Goal: Information Seeking & Learning: Compare options

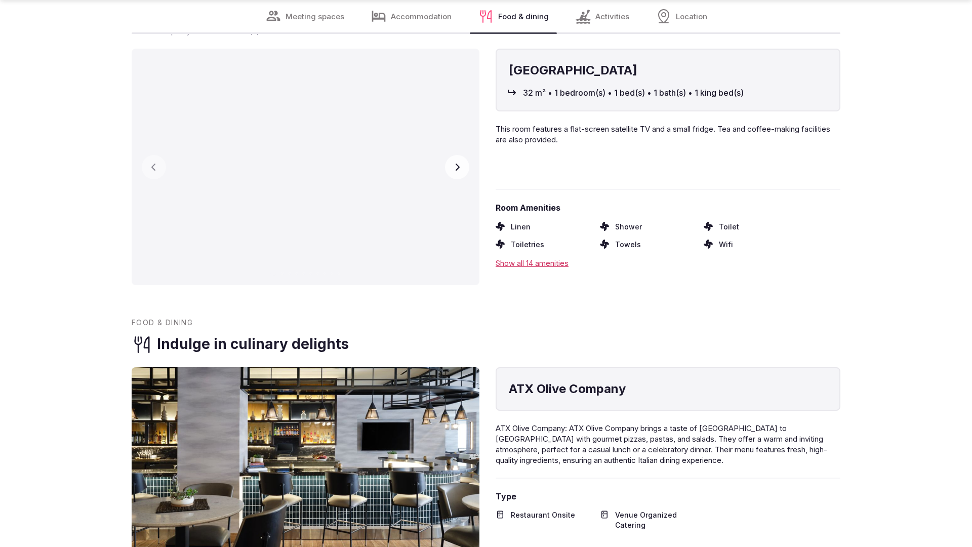
scroll to position [2038, 0]
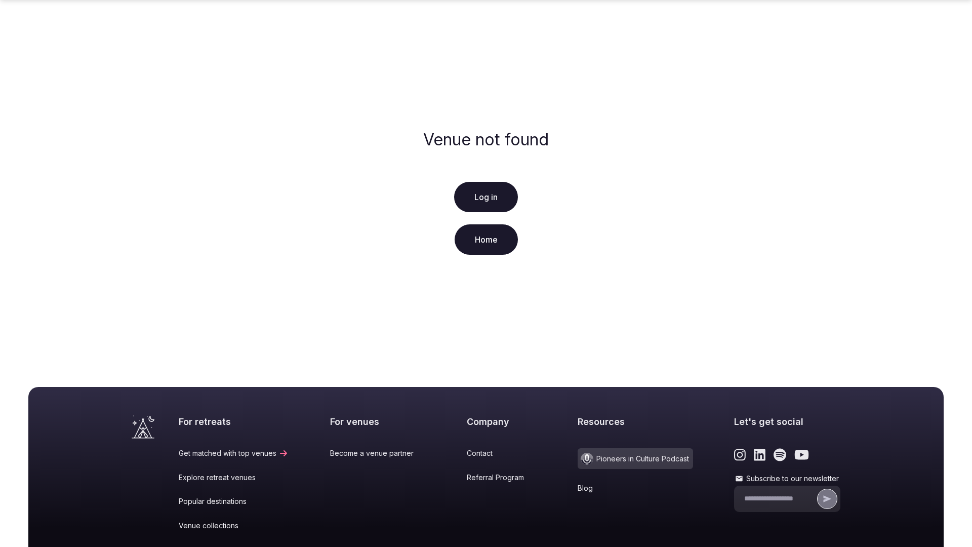
scroll to position [150, 0]
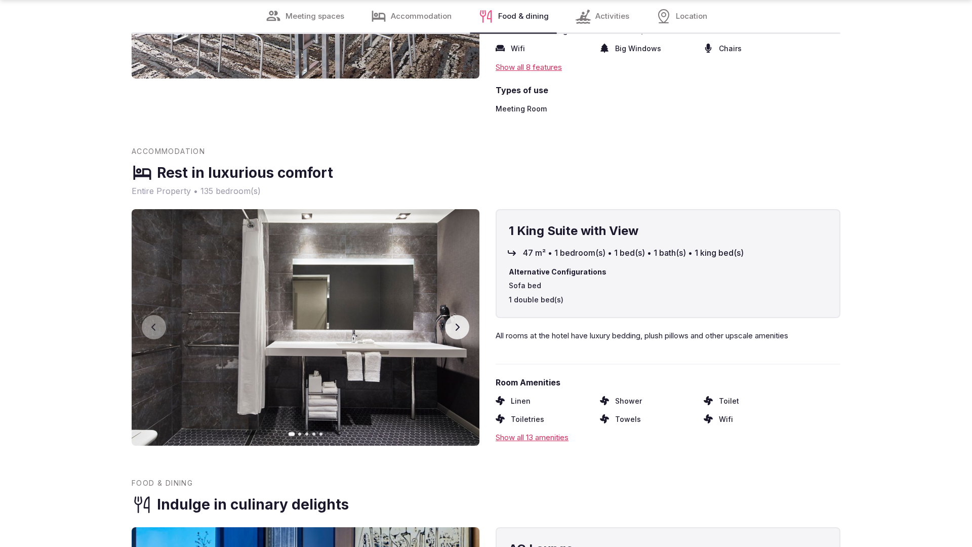
scroll to position [2001, 0]
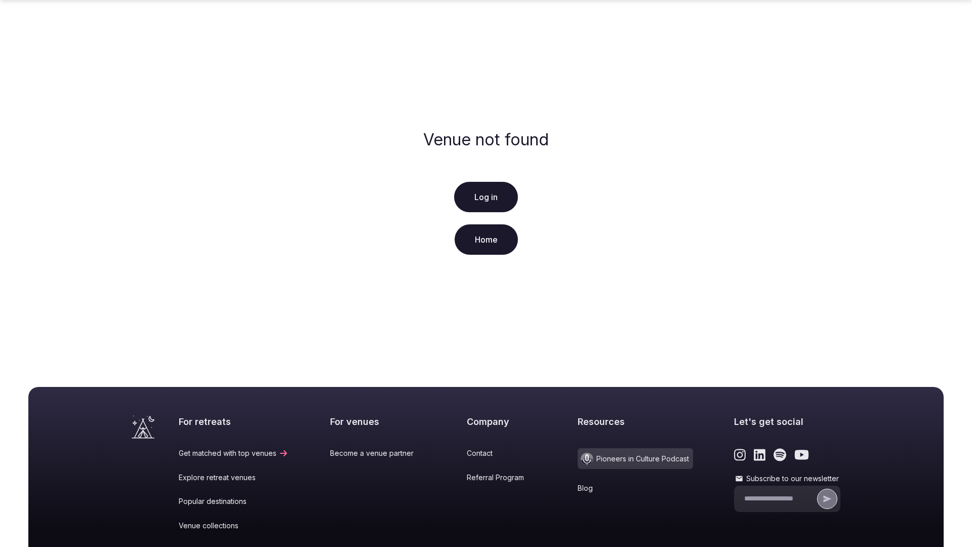
scroll to position [150, 0]
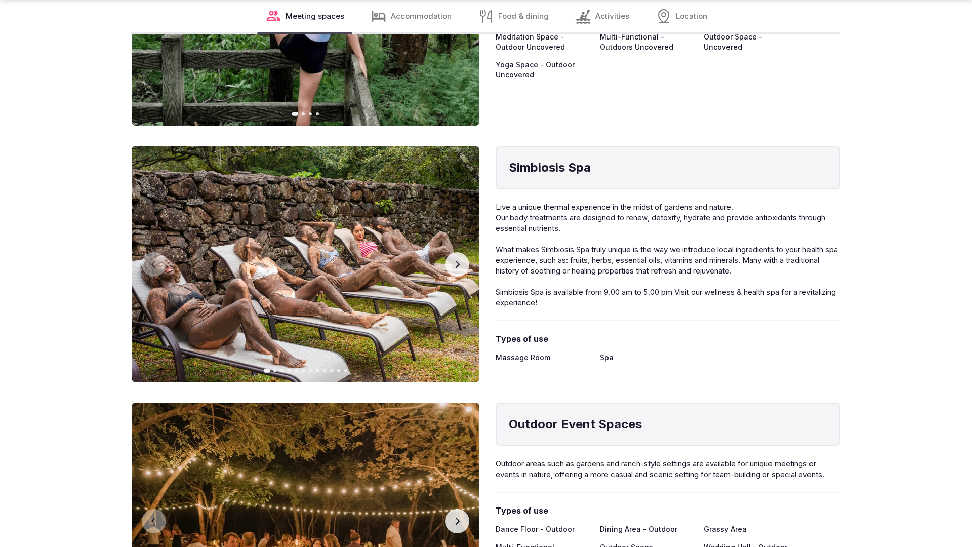
scroll to position [2038, 0]
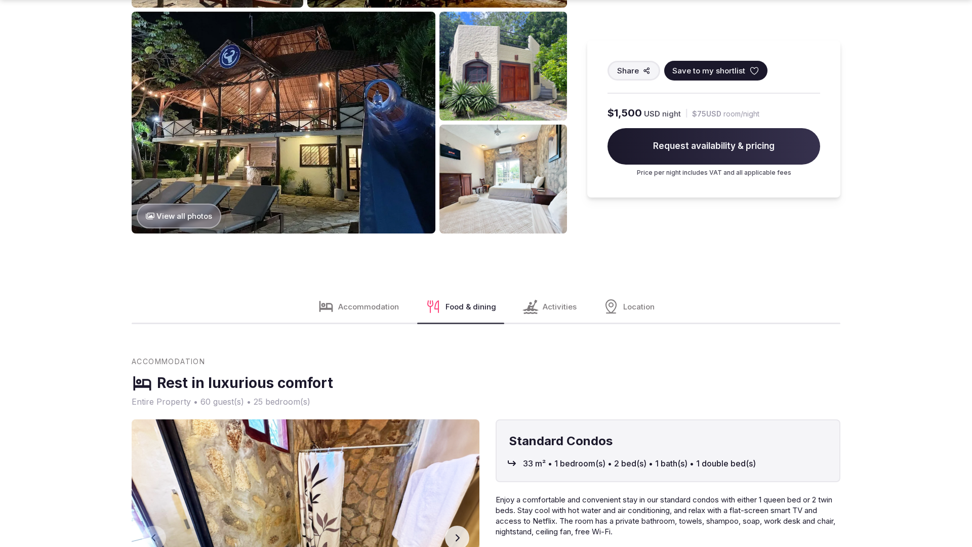
scroll to position [1546, 0]
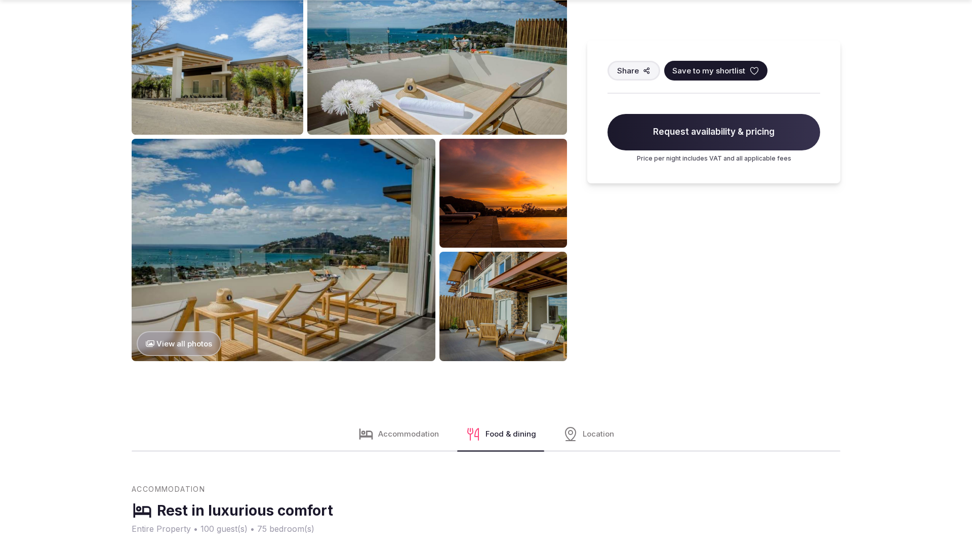
scroll to position [1542, 0]
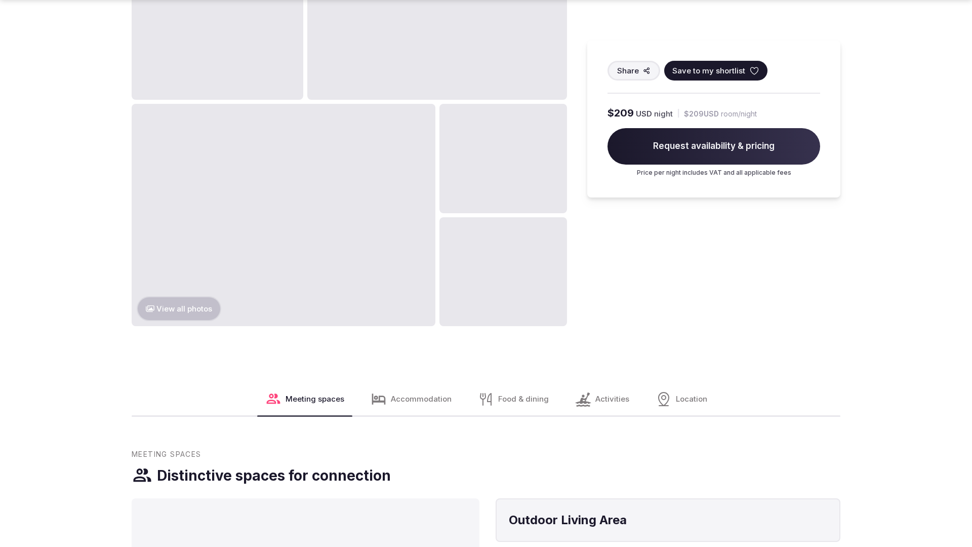
scroll to position [1546, 0]
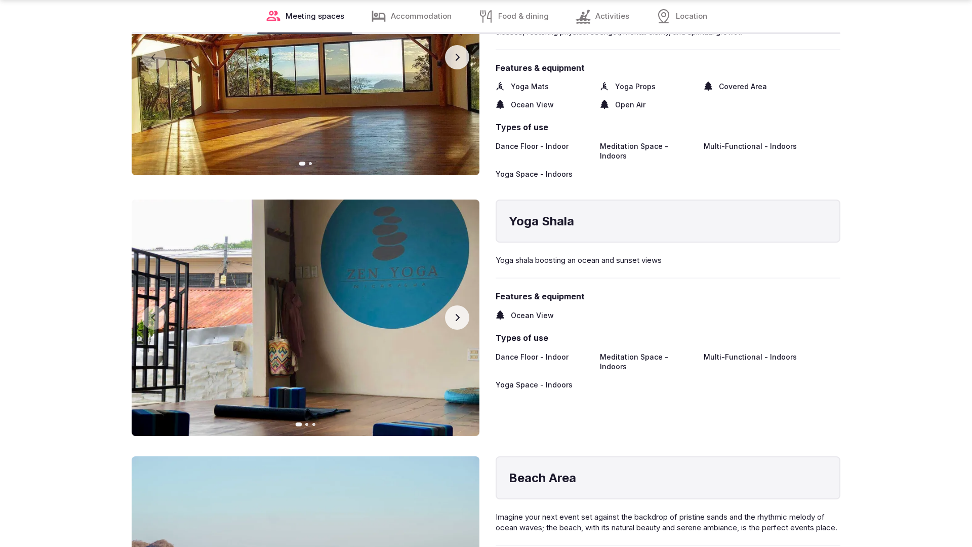
scroll to position [2038, 0]
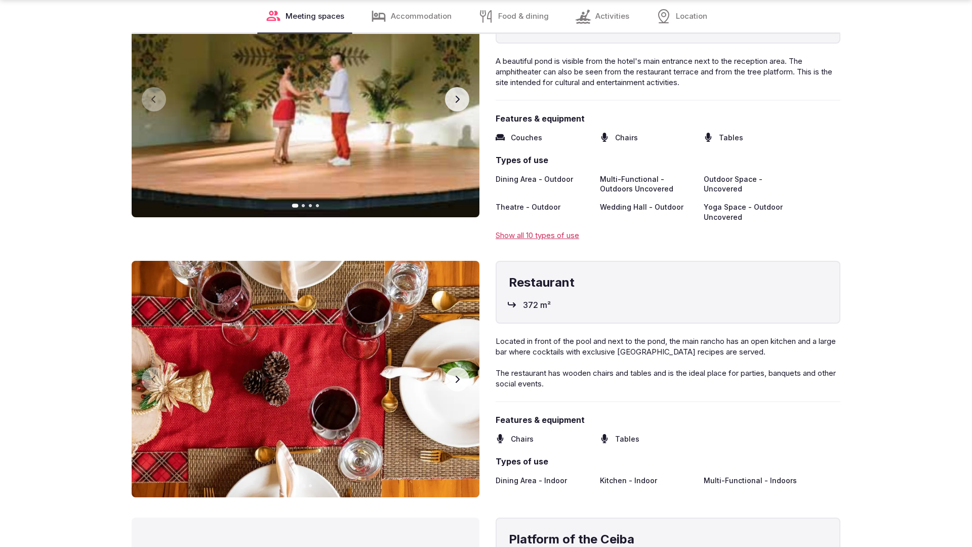
scroll to position [2038, 0]
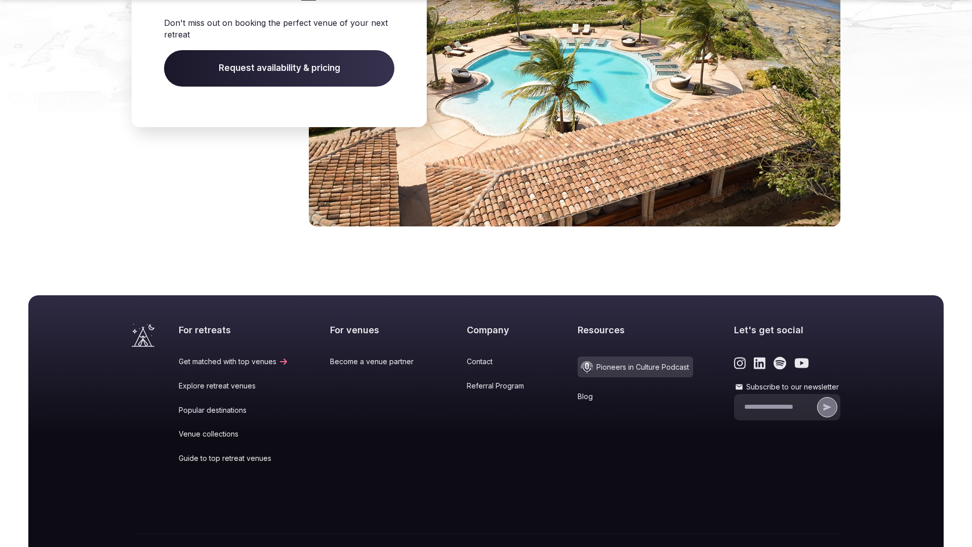
scroll to position [1068, 0]
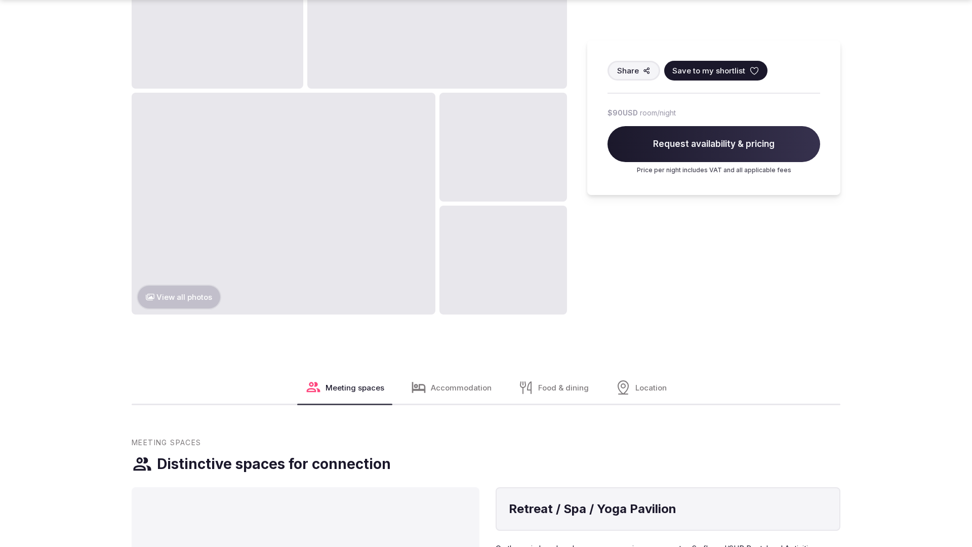
scroll to position [1546, 0]
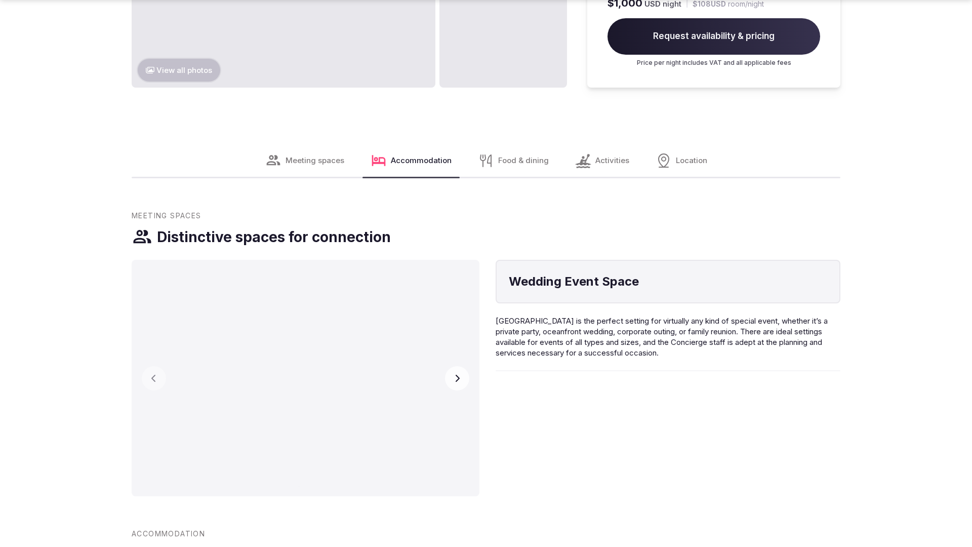
scroll to position [1516, 0]
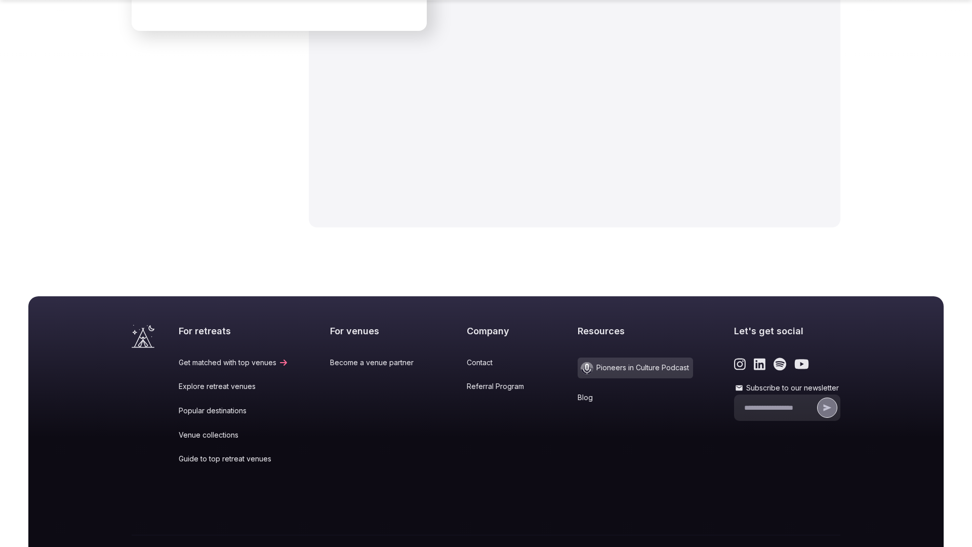
scroll to position [1572, 0]
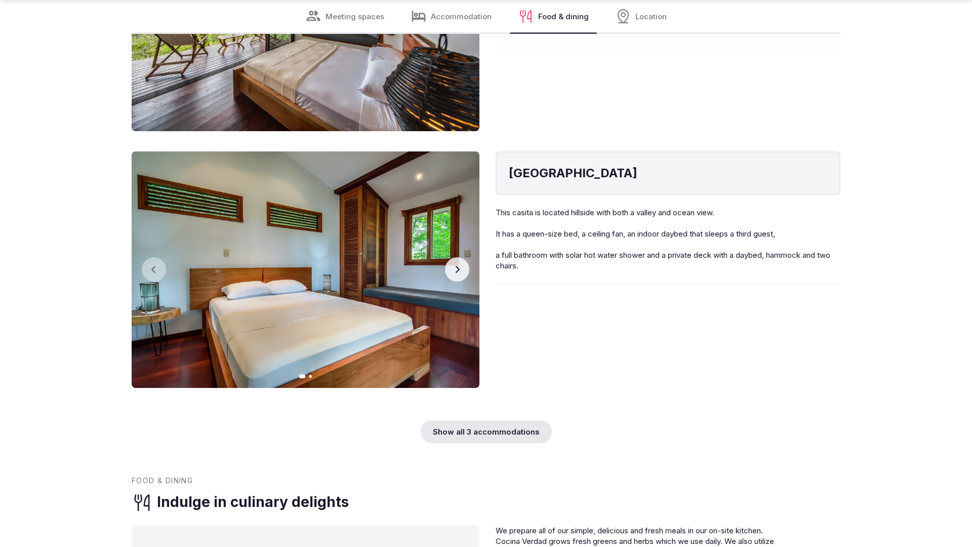
scroll to position [1512, 0]
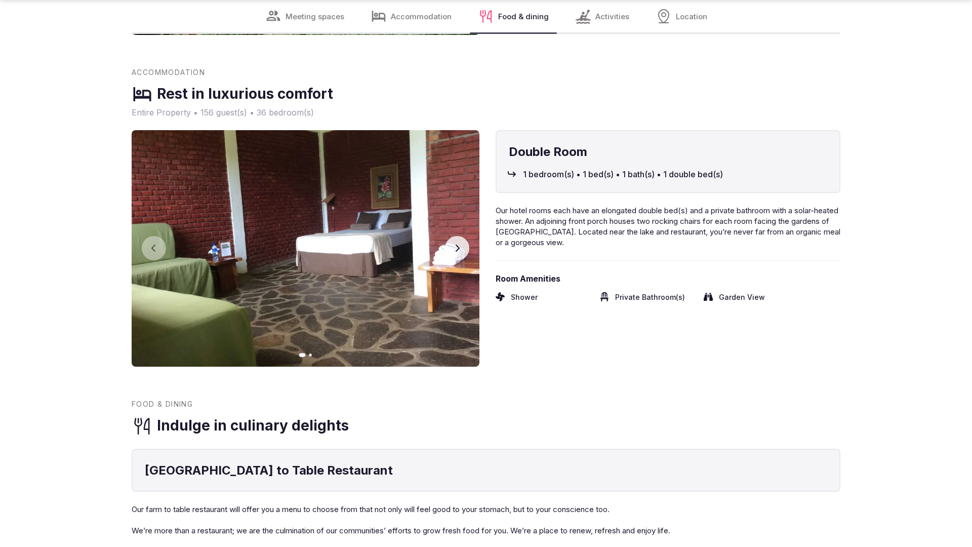
scroll to position [1512, 0]
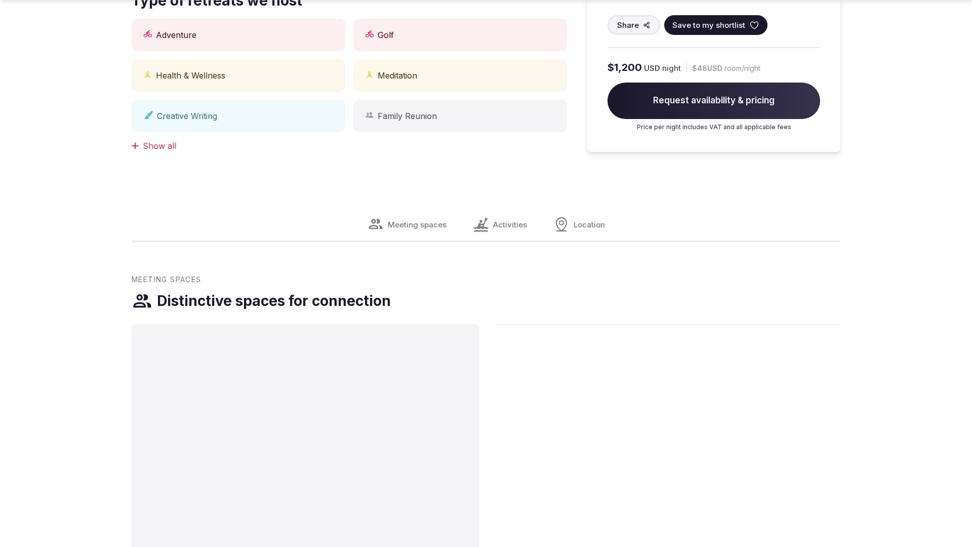
scroll to position [1021, 0]
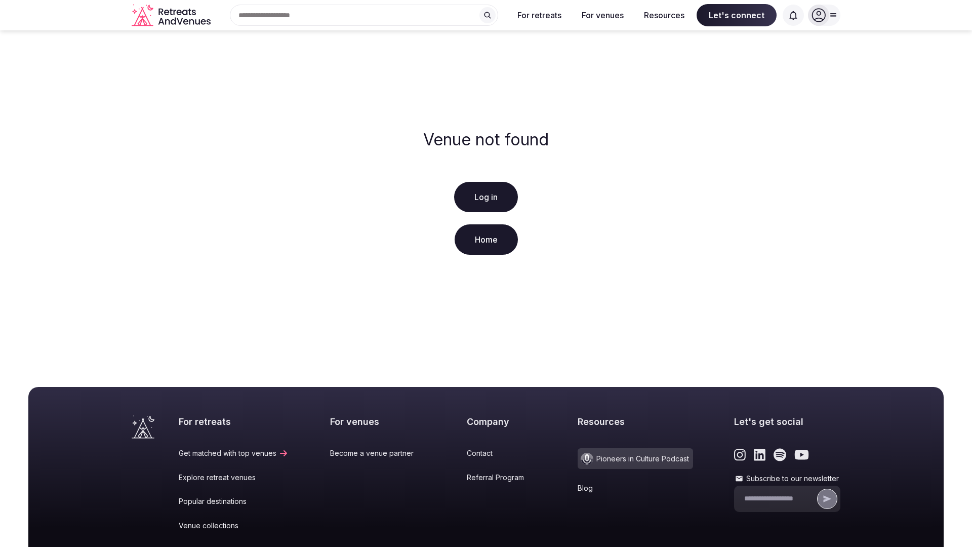
scroll to position [150, 0]
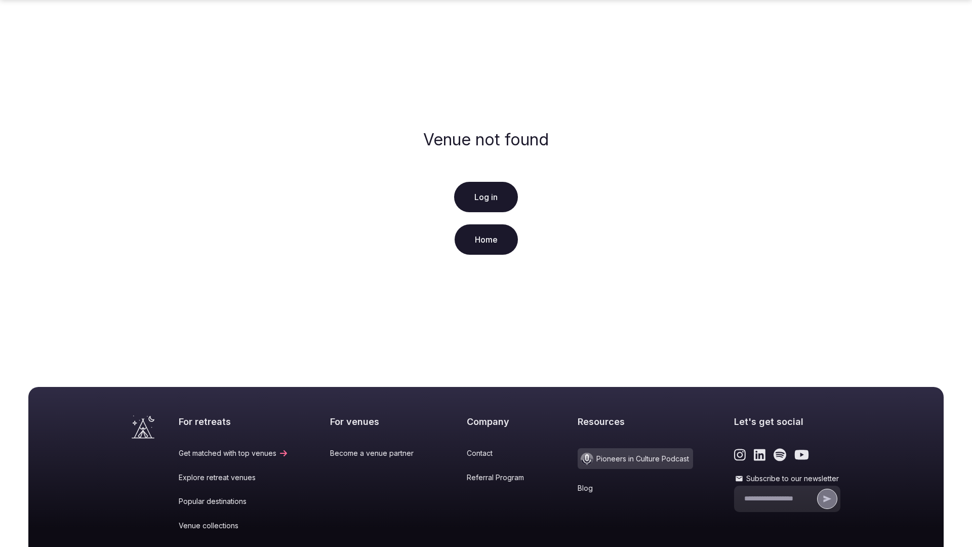
scroll to position [150, 0]
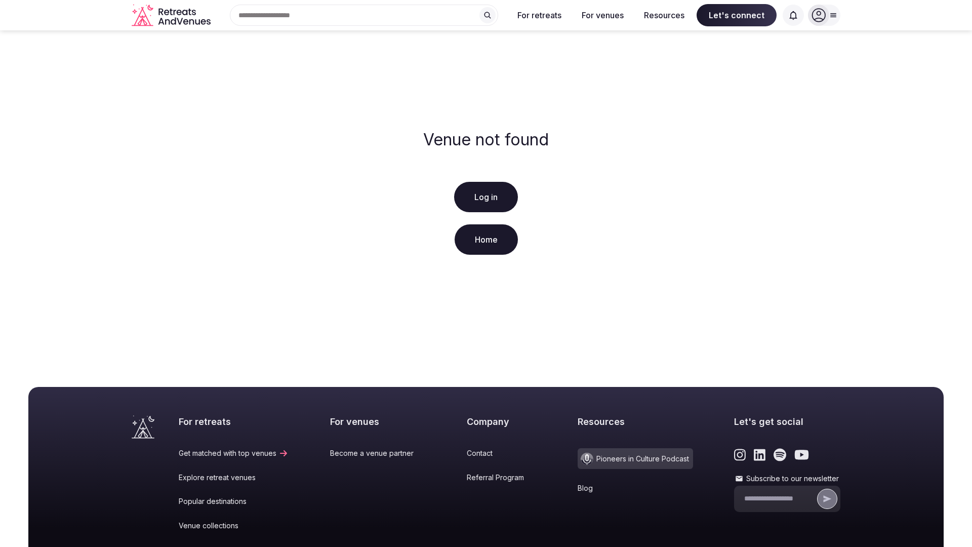
scroll to position [150, 0]
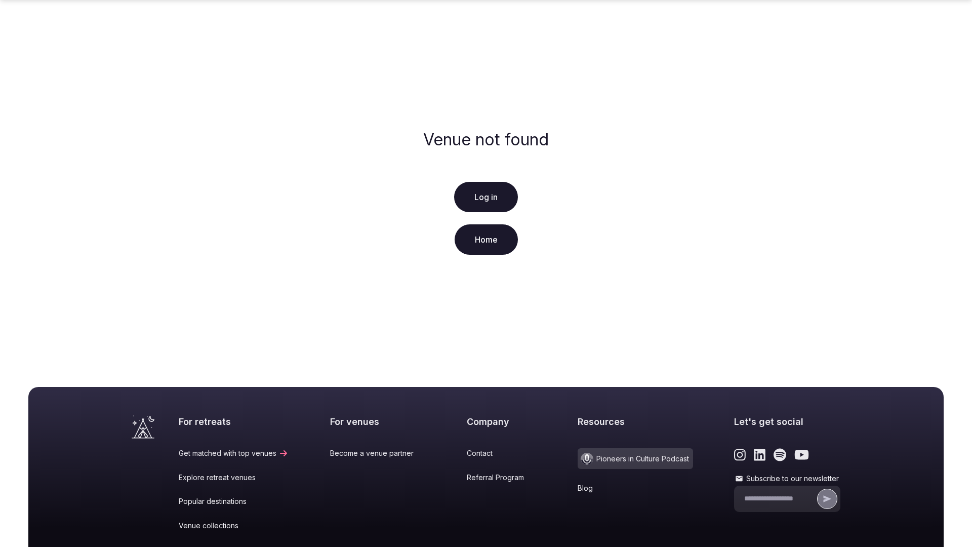
scroll to position [150, 0]
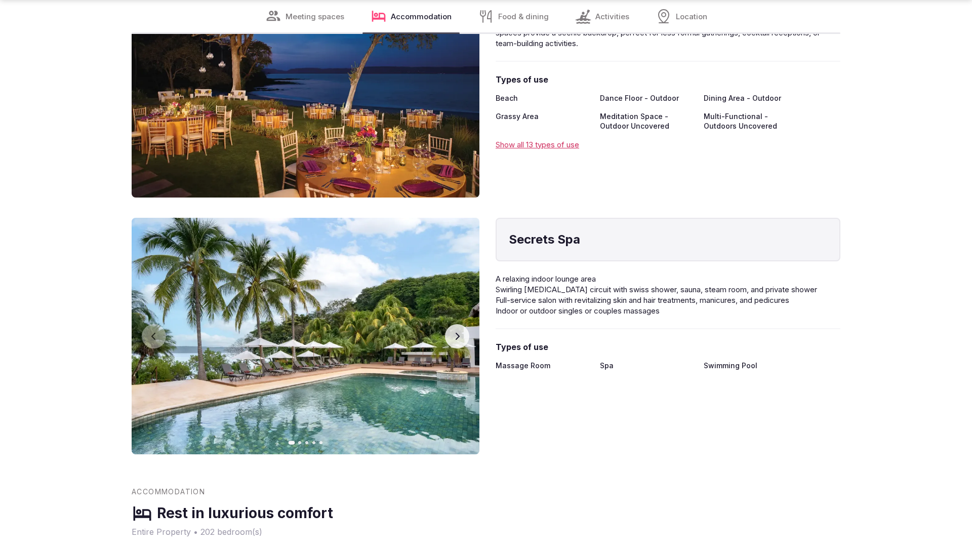
scroll to position [2038, 0]
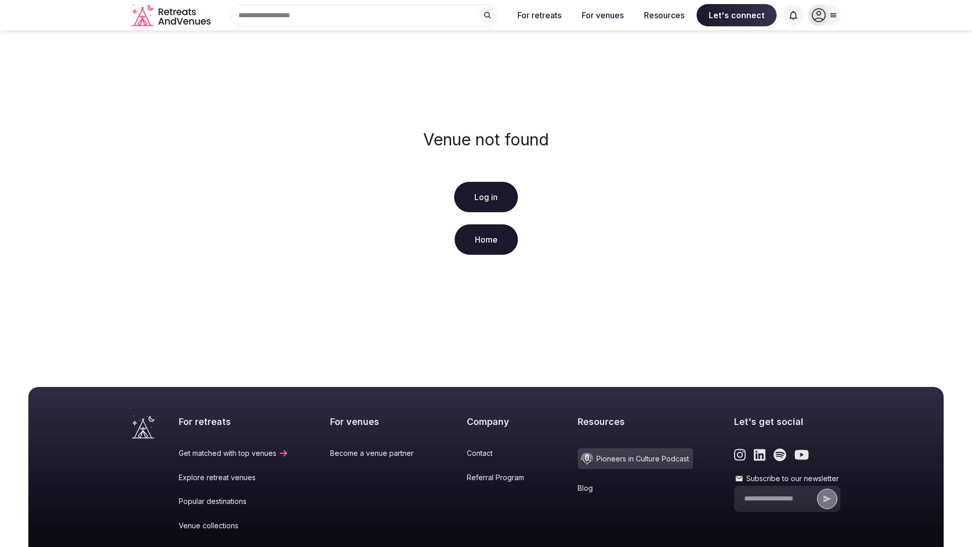
scroll to position [150, 0]
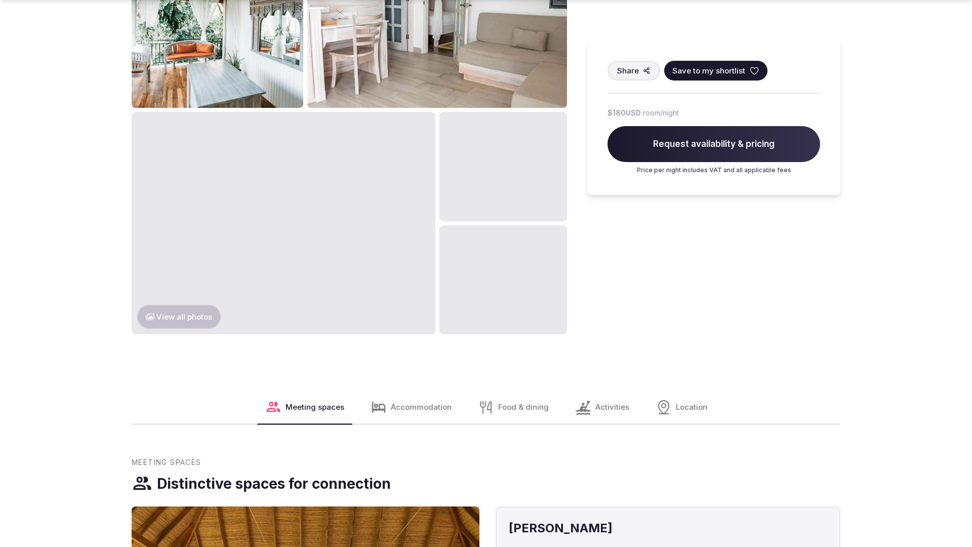
scroll to position [1546, 0]
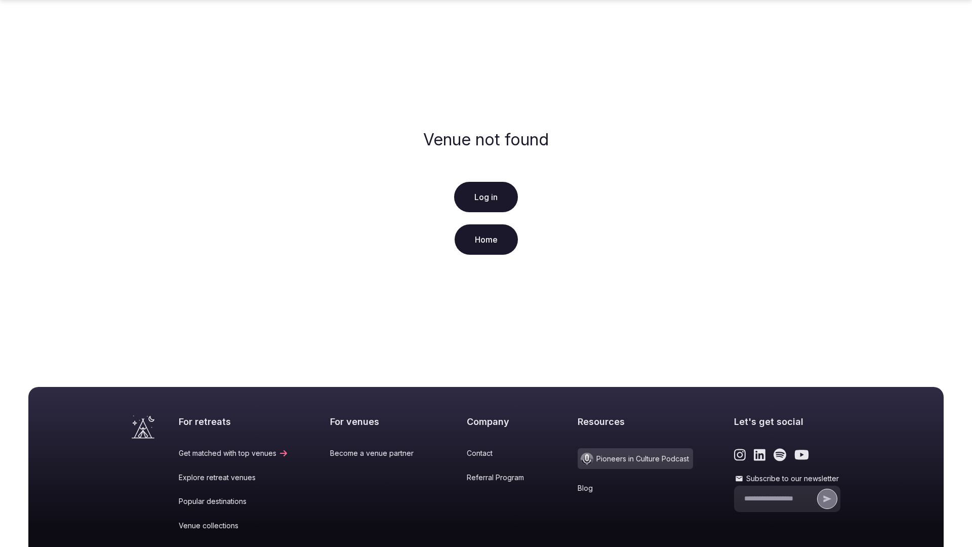
scroll to position [150, 0]
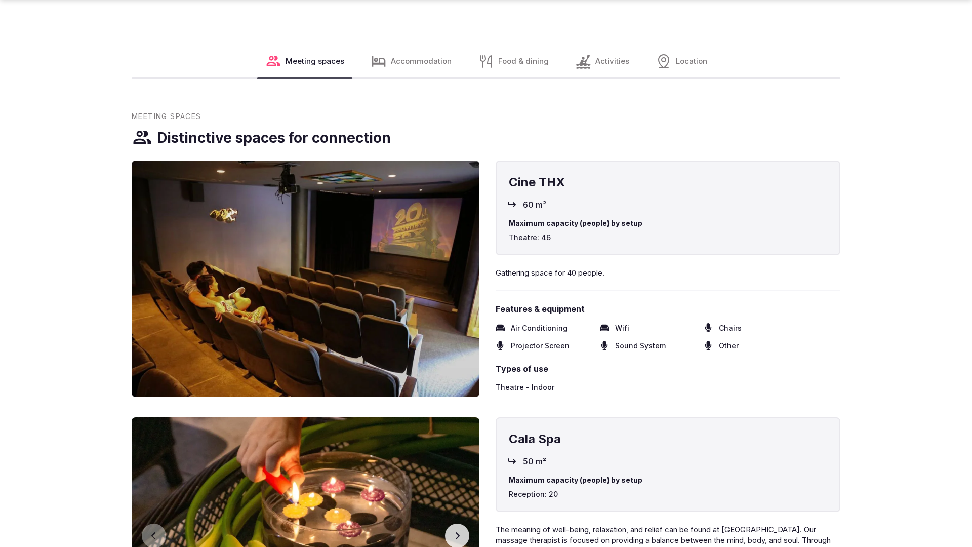
scroll to position [1544, 0]
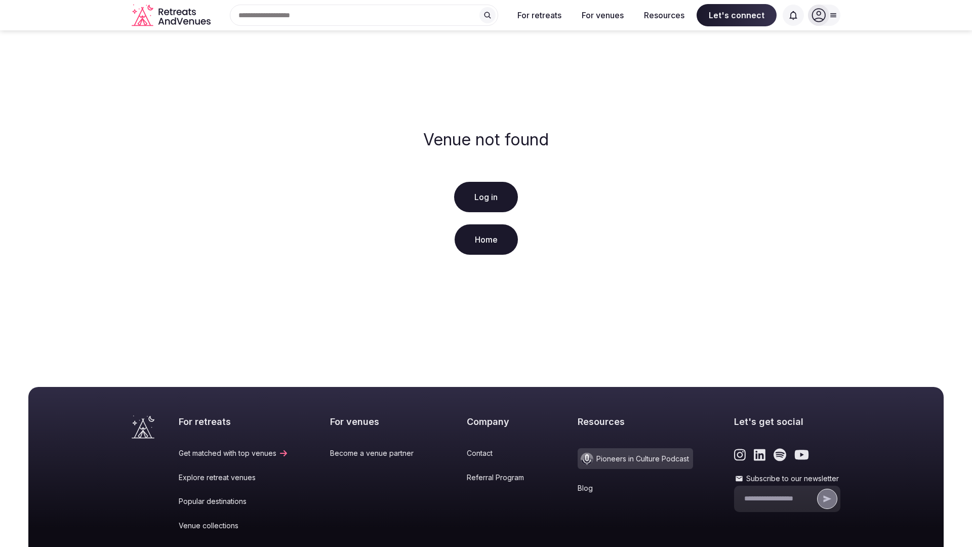
scroll to position [150, 0]
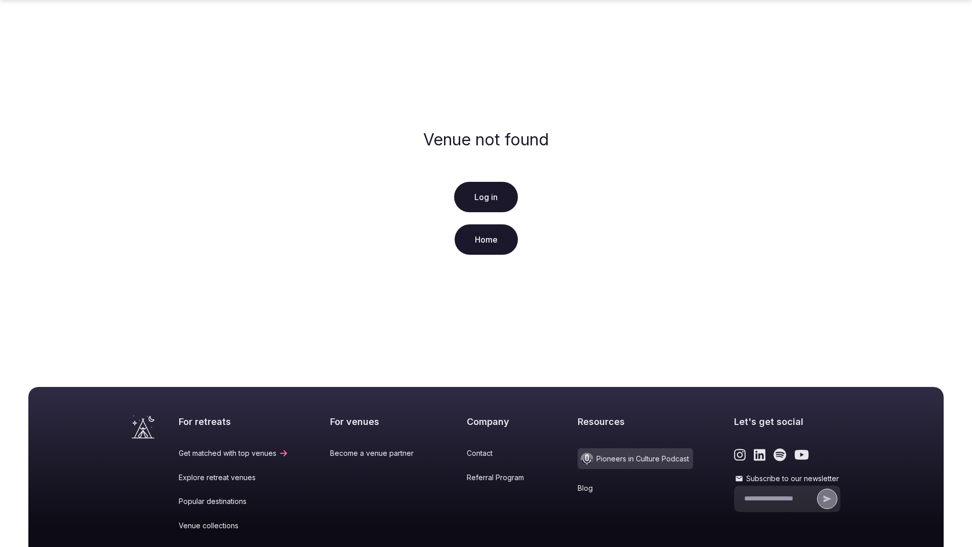
scroll to position [150, 0]
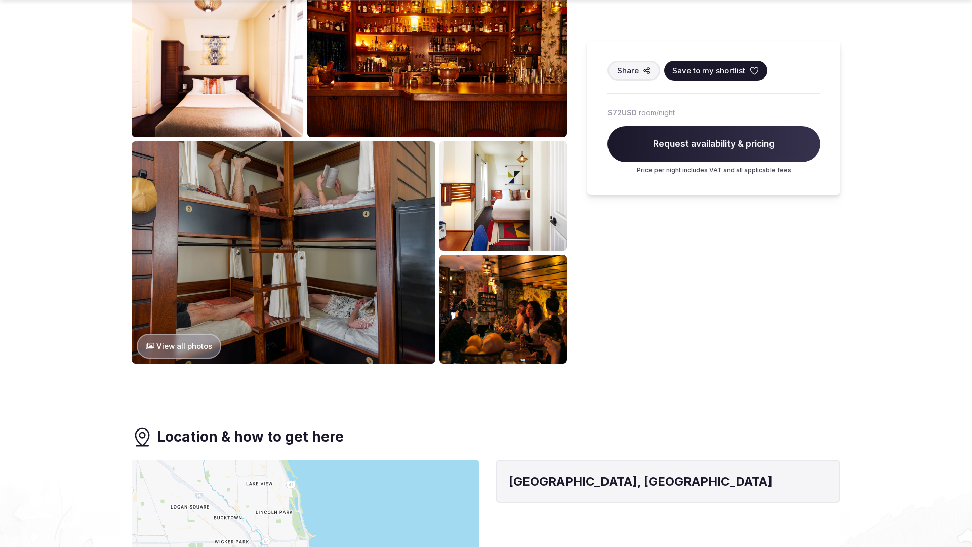
scroll to position [1476, 0]
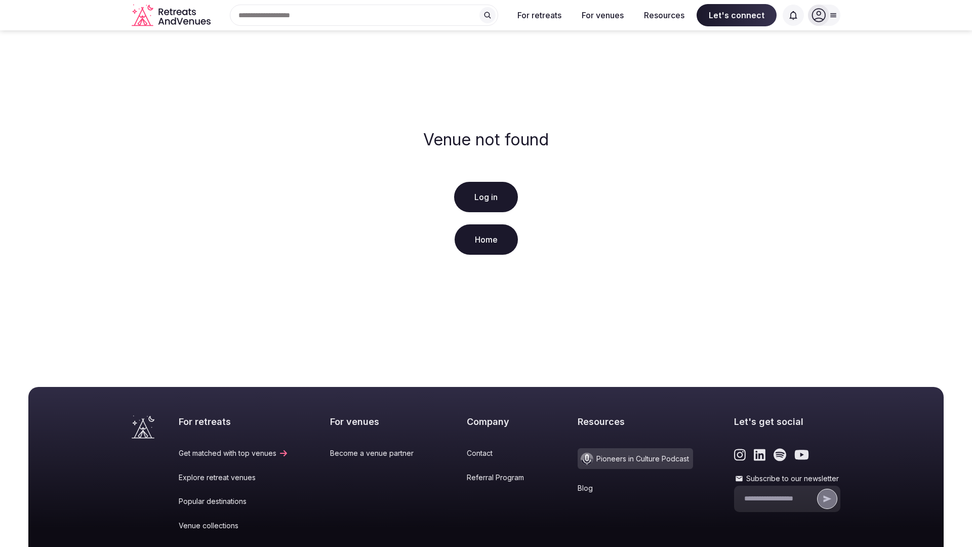
scroll to position [150, 0]
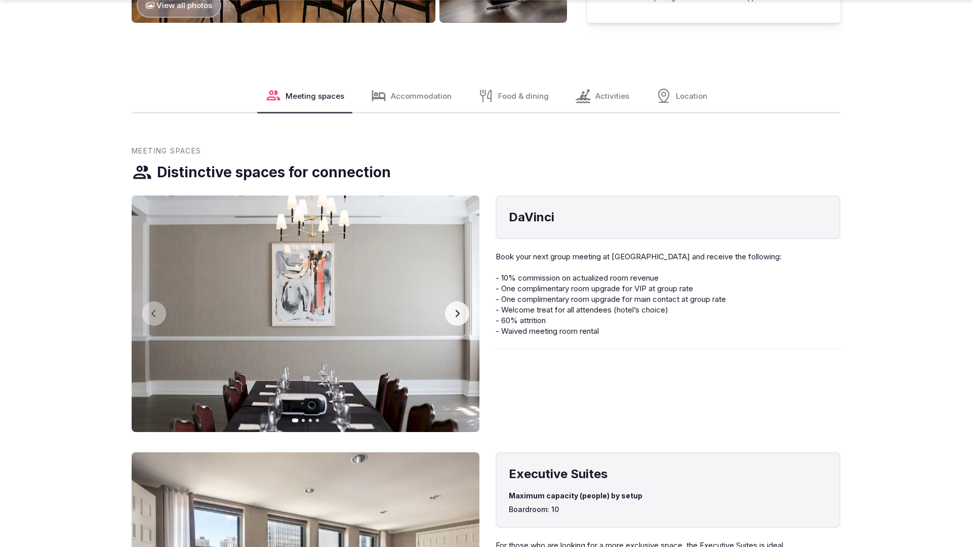
scroll to position [1546, 0]
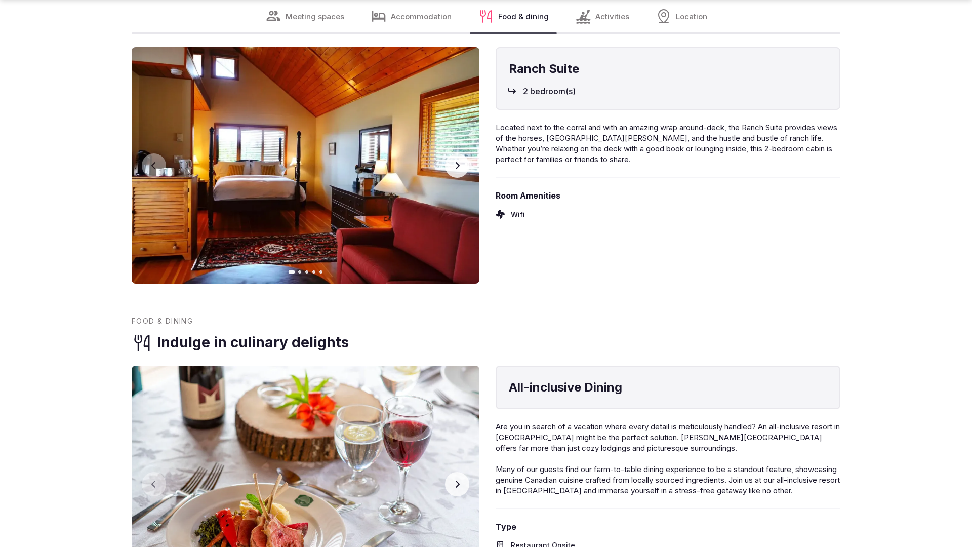
scroll to position [2035, 0]
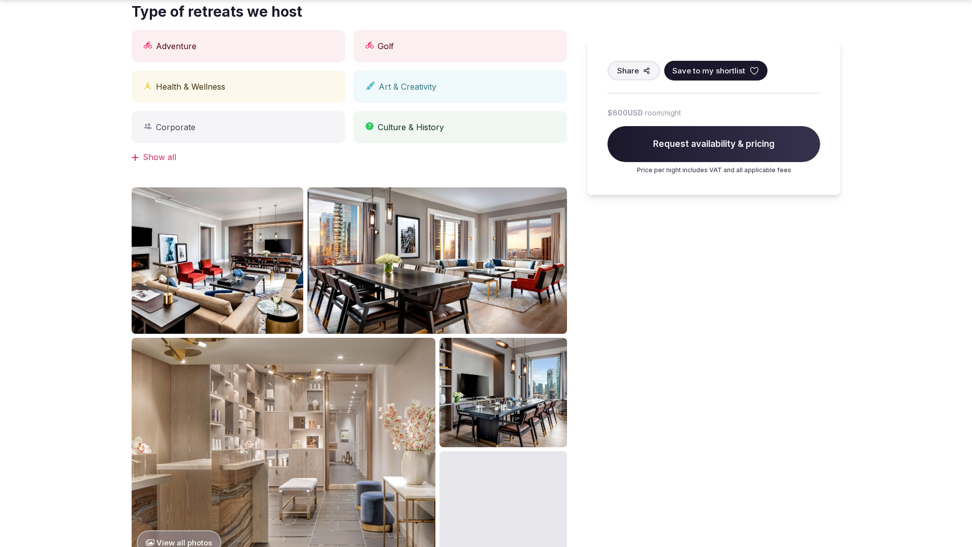
scroll to position [1546, 0]
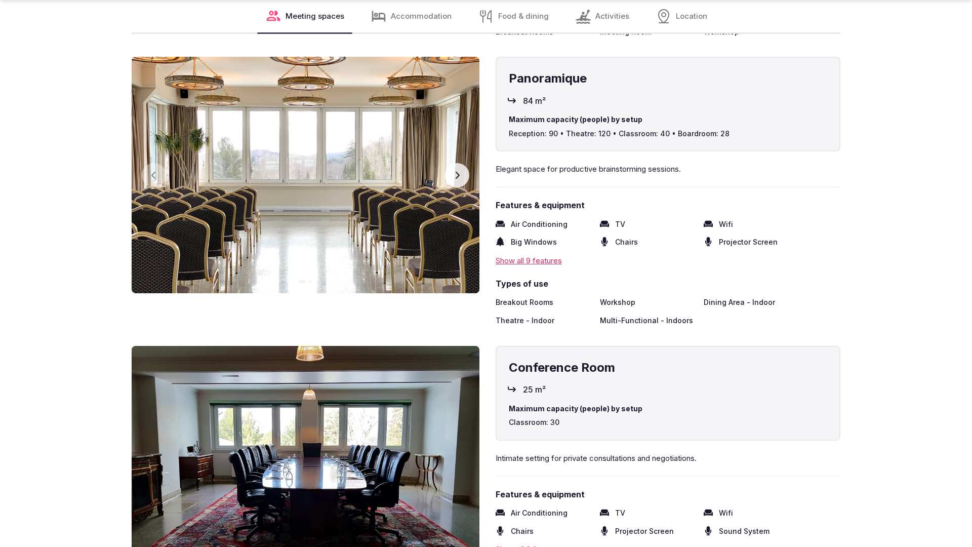
scroll to position [2038, 0]
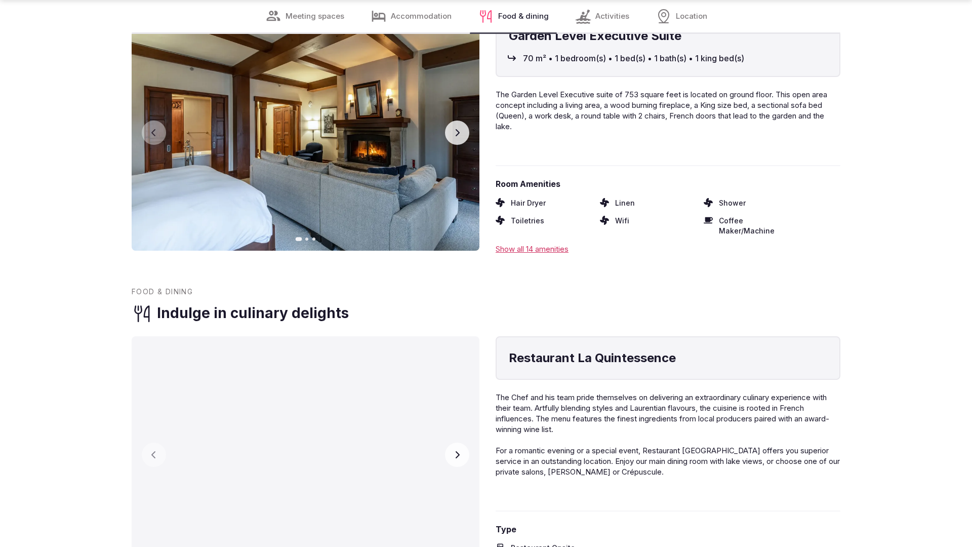
scroll to position [2036, 0]
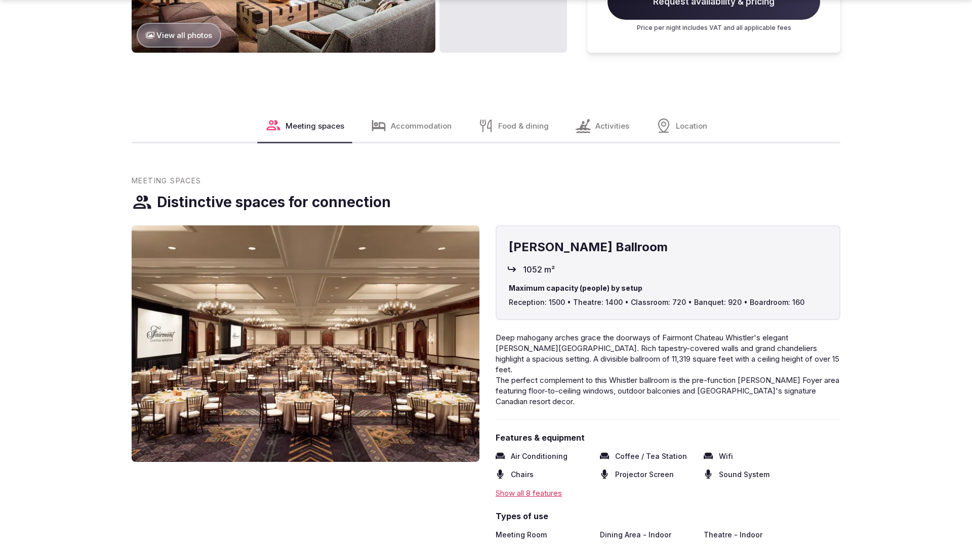
scroll to position [1516, 0]
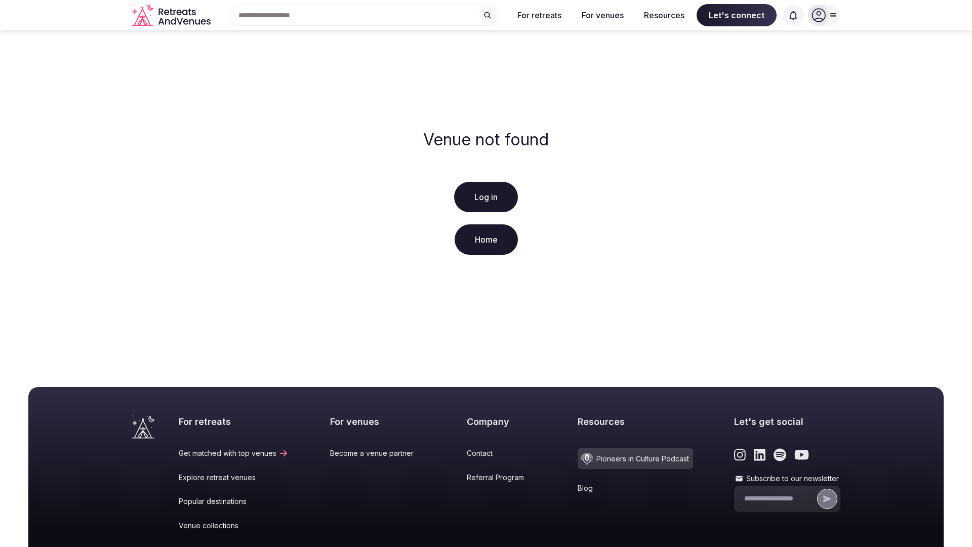
scroll to position [150, 0]
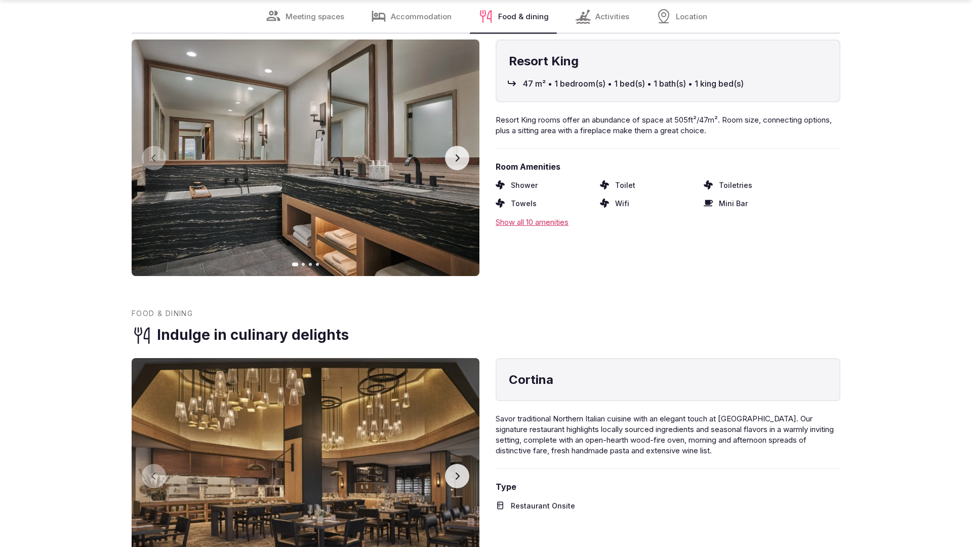
scroll to position [2038, 0]
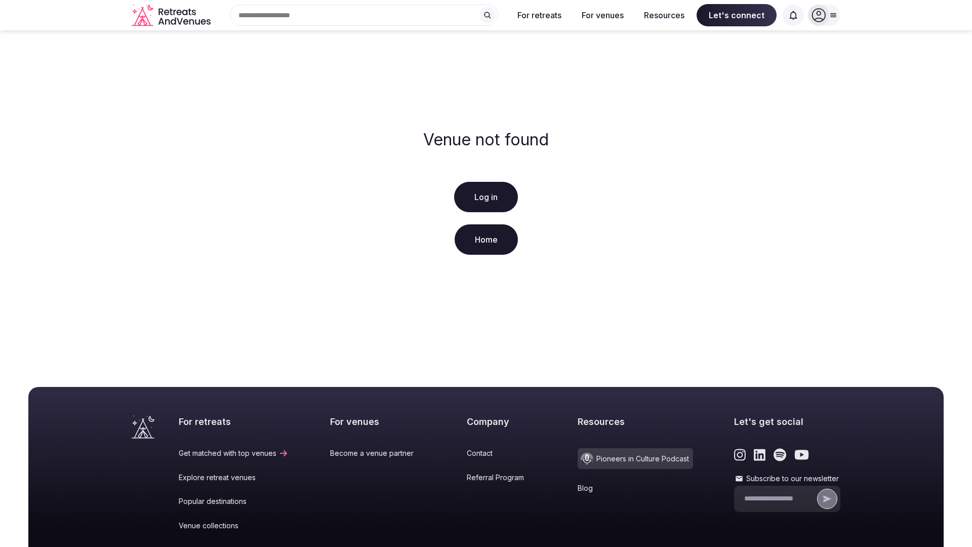
scroll to position [150, 0]
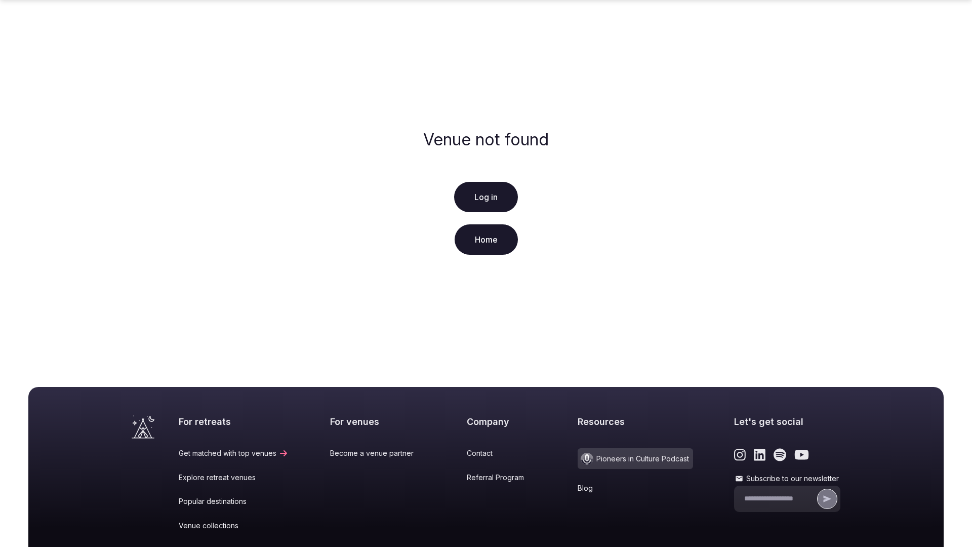
scroll to position [150, 0]
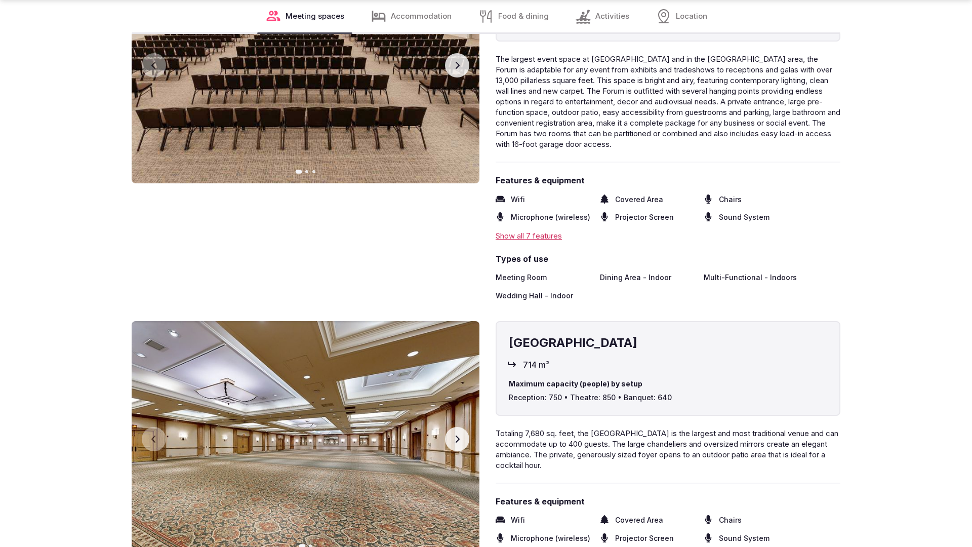
scroll to position [2038, 0]
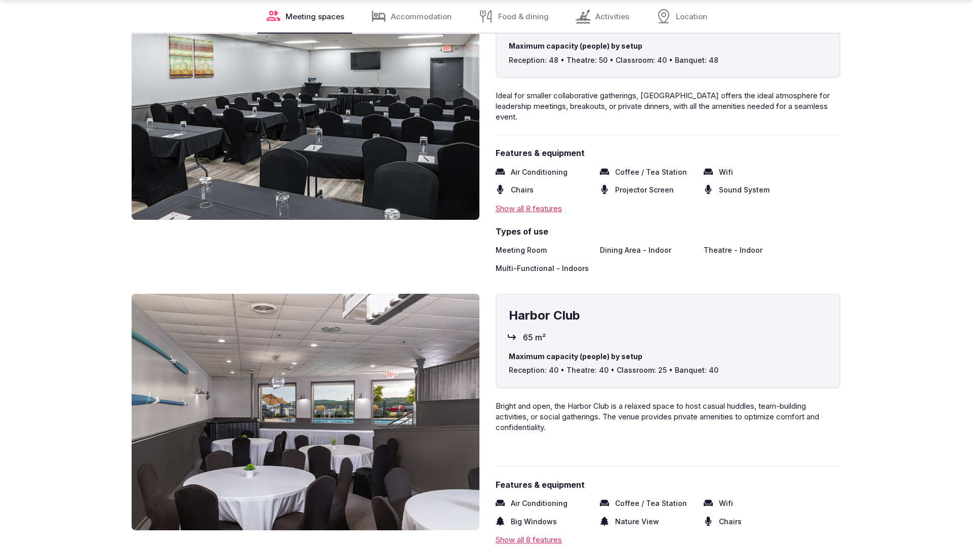
scroll to position [2003, 0]
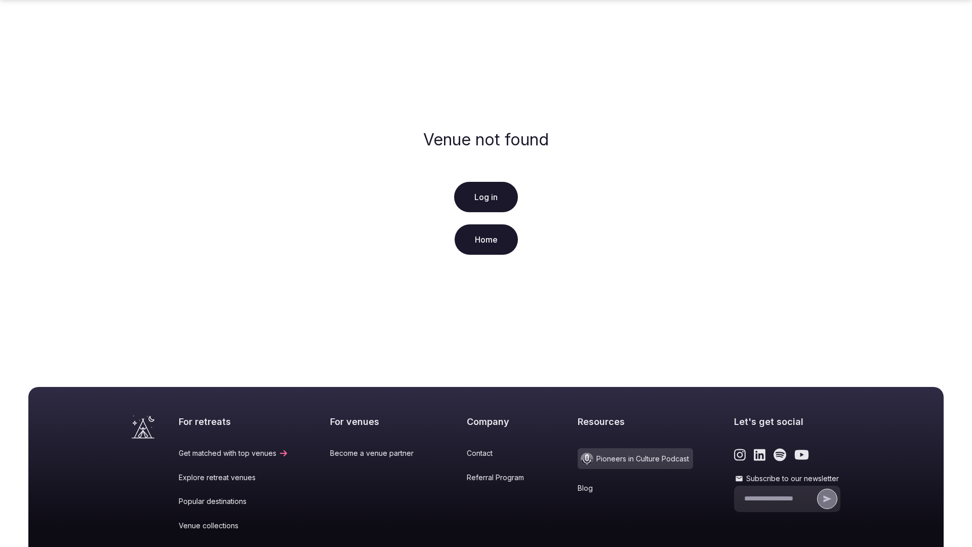
scroll to position [150, 0]
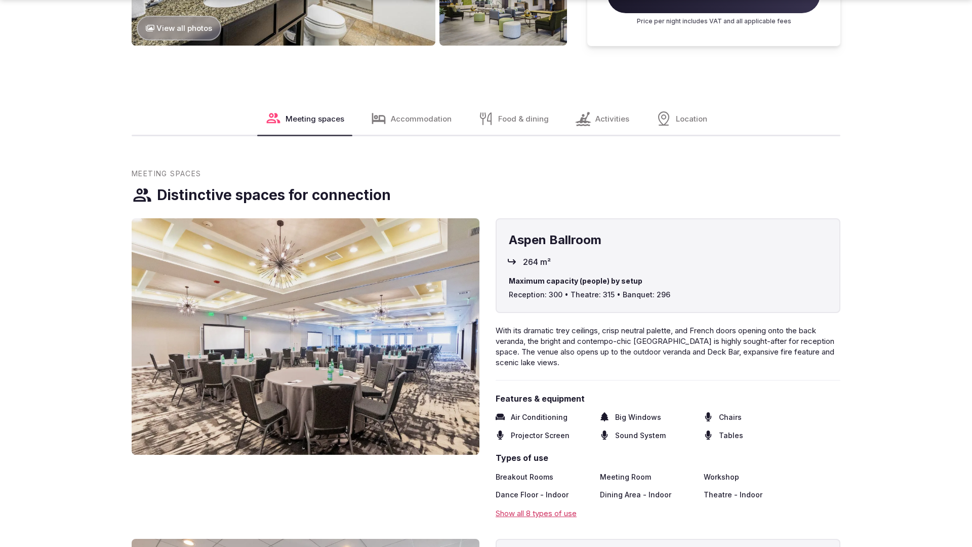
scroll to position [1546, 0]
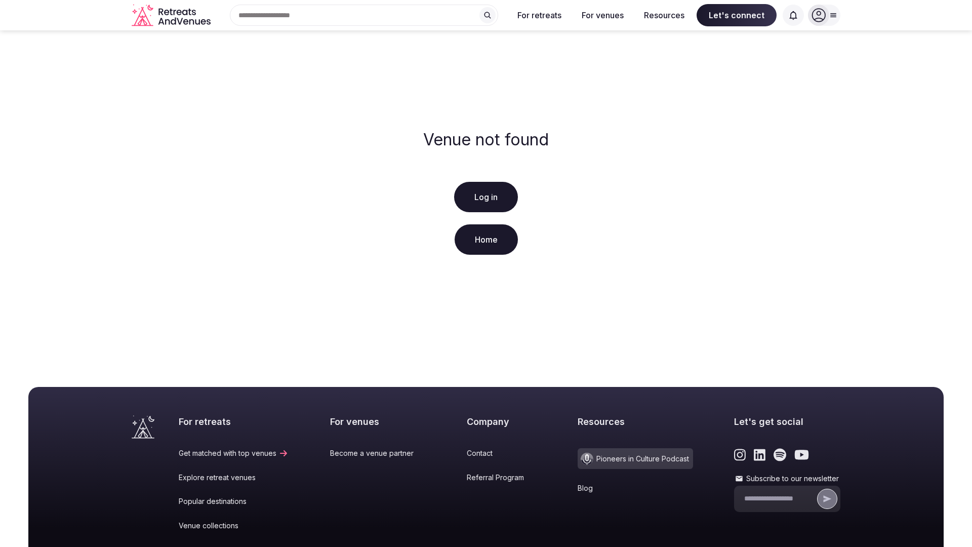
scroll to position [150, 0]
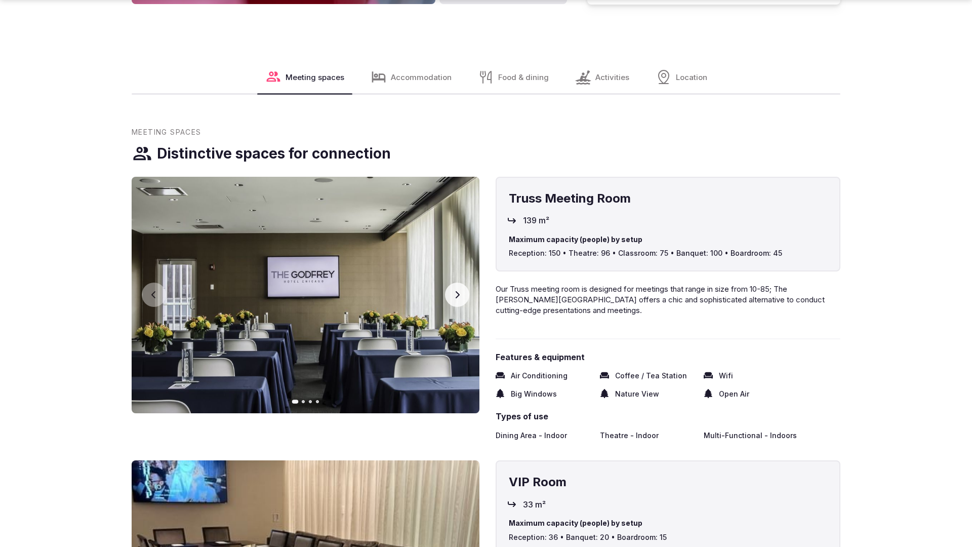
scroll to position [1546, 0]
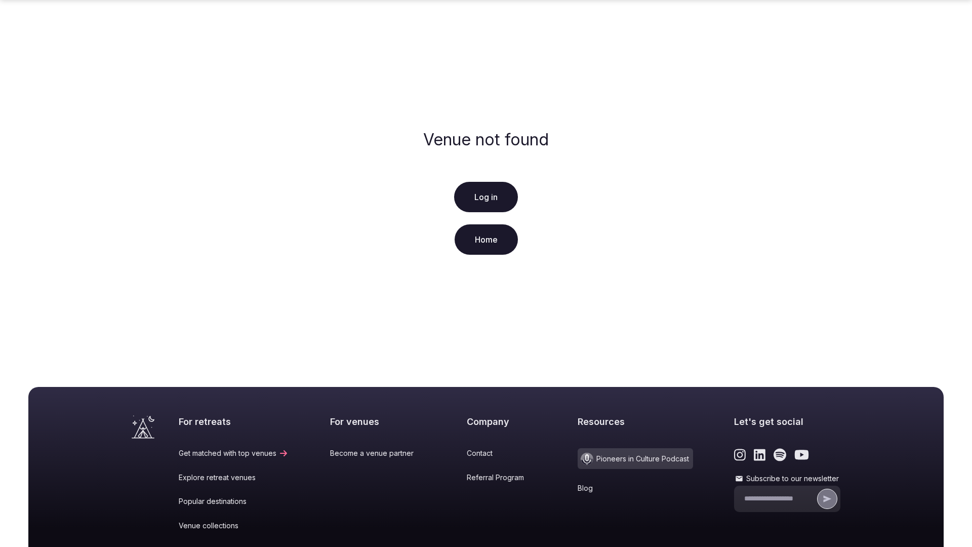
scroll to position [150, 0]
